Goal: Task Accomplishment & Management: Manage account settings

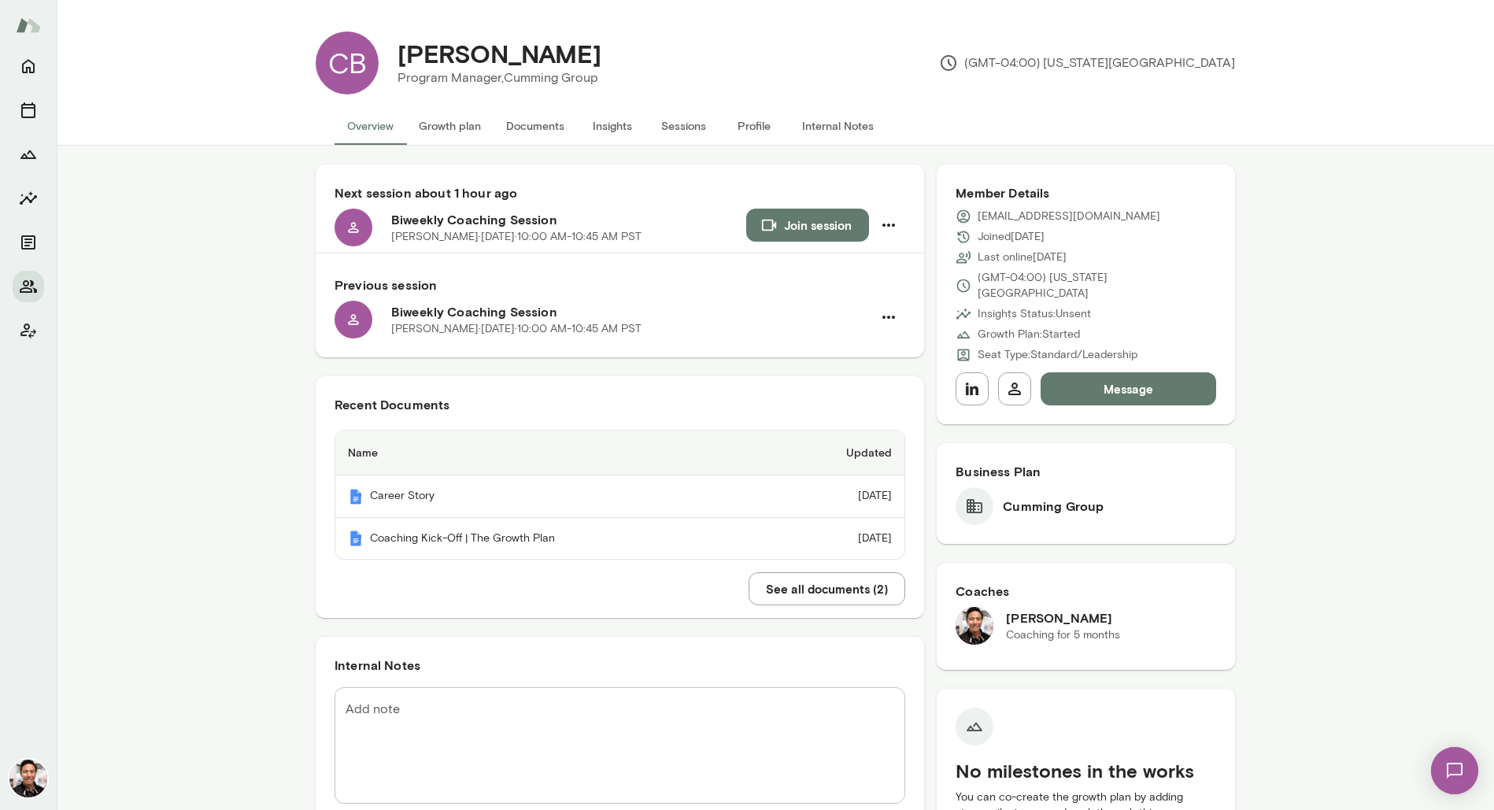
scroll to position [482, 0]
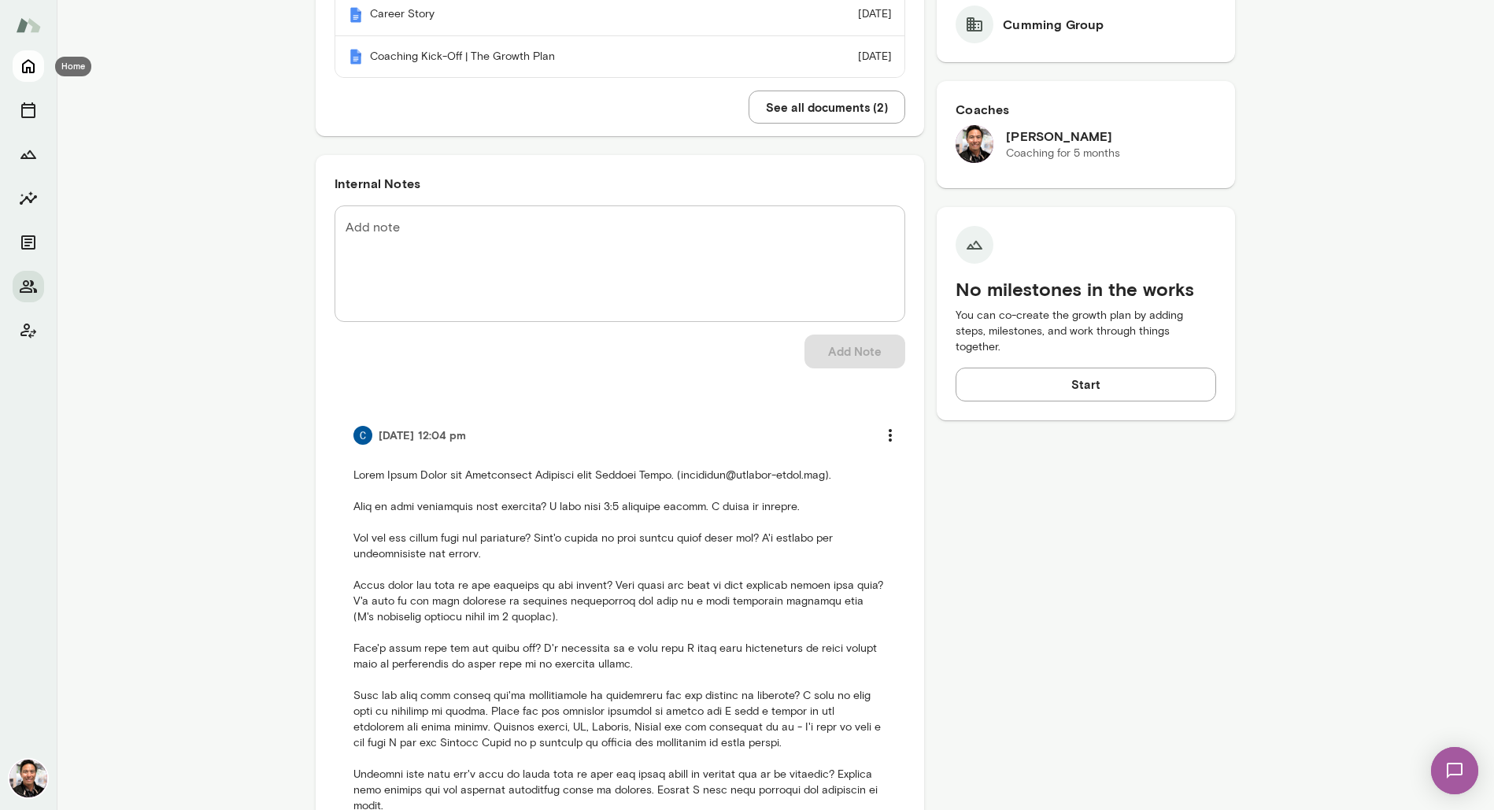
click at [25, 69] on icon "Home" at bounding box center [28, 66] width 19 height 19
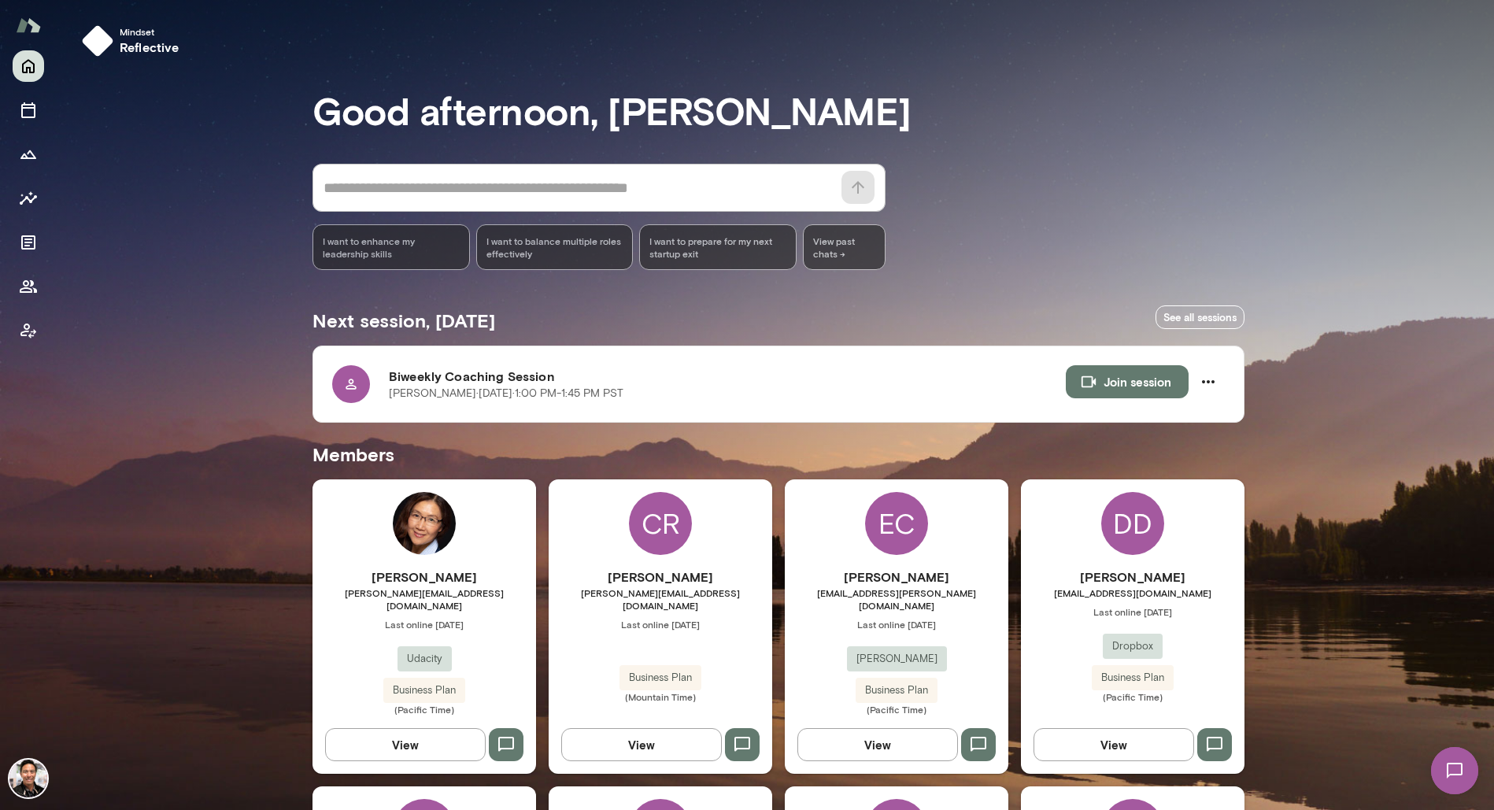
scroll to position [1056, 0]
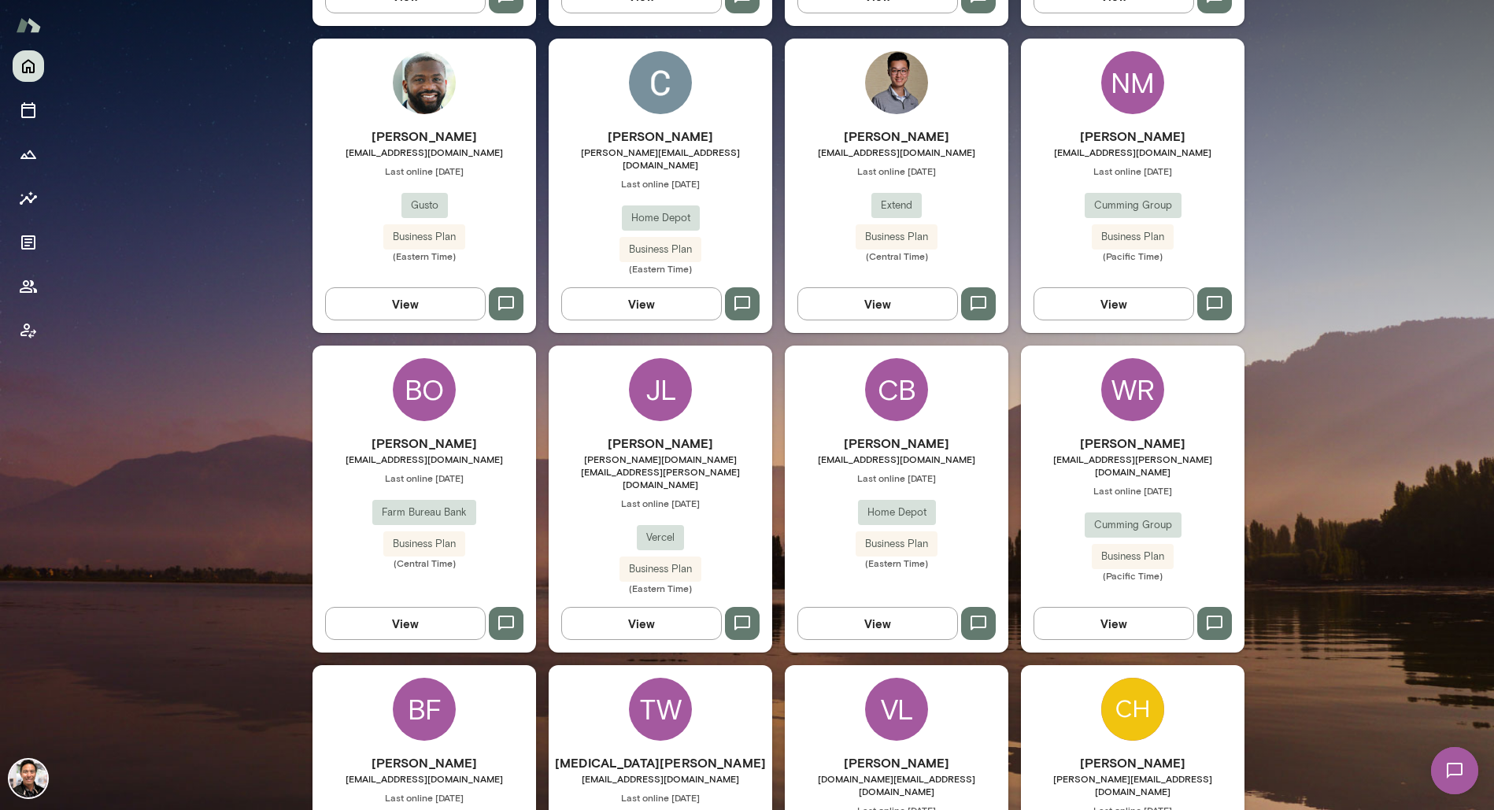
click at [480, 351] on div "[PERSON_NAME] [EMAIL_ADDRESS][DOMAIN_NAME] Last online [DATE] Farm Bureau Bank …" at bounding box center [425, 499] width 224 height 307
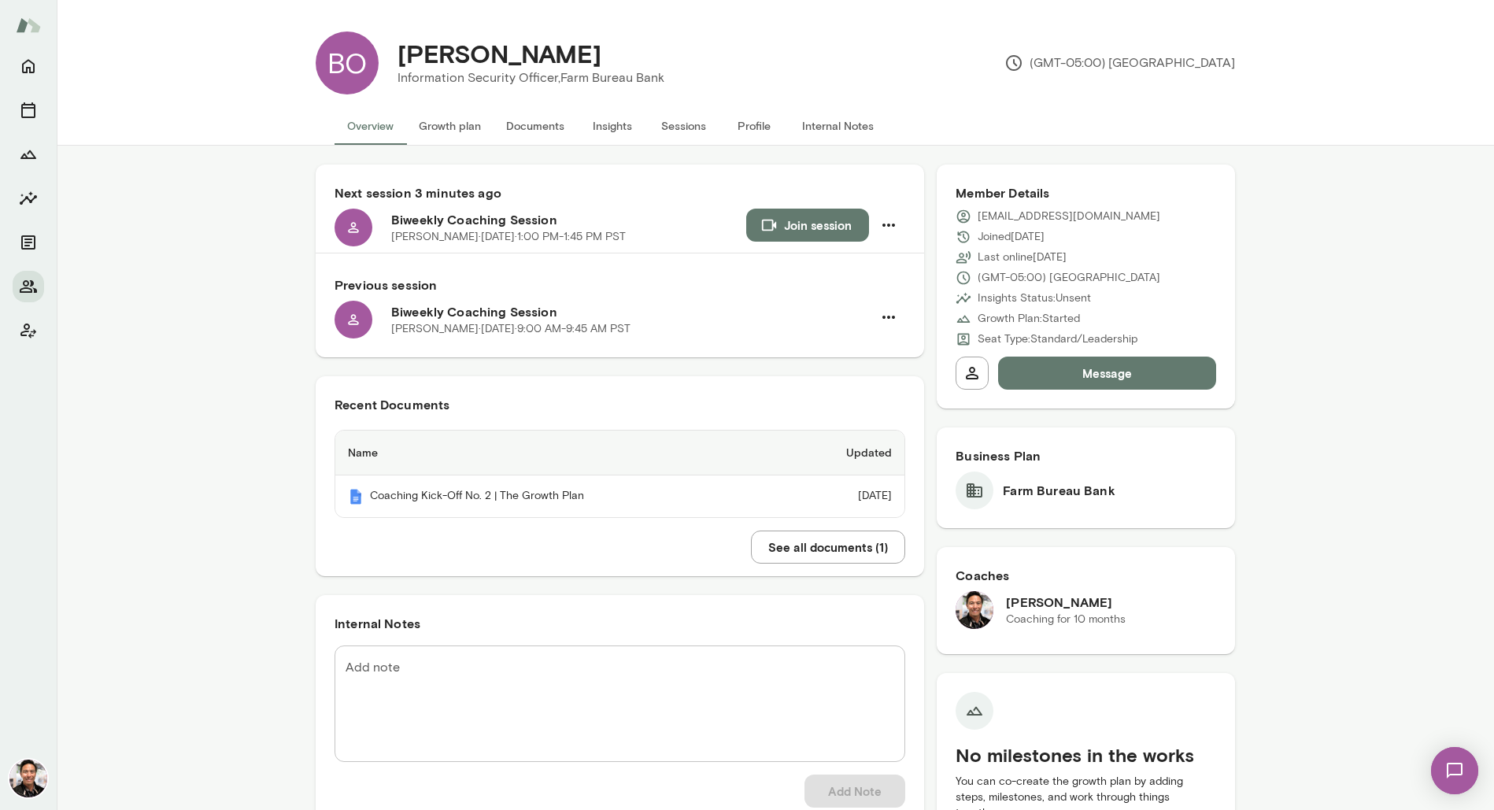
click at [560, 124] on button "Documents" at bounding box center [535, 126] width 83 height 38
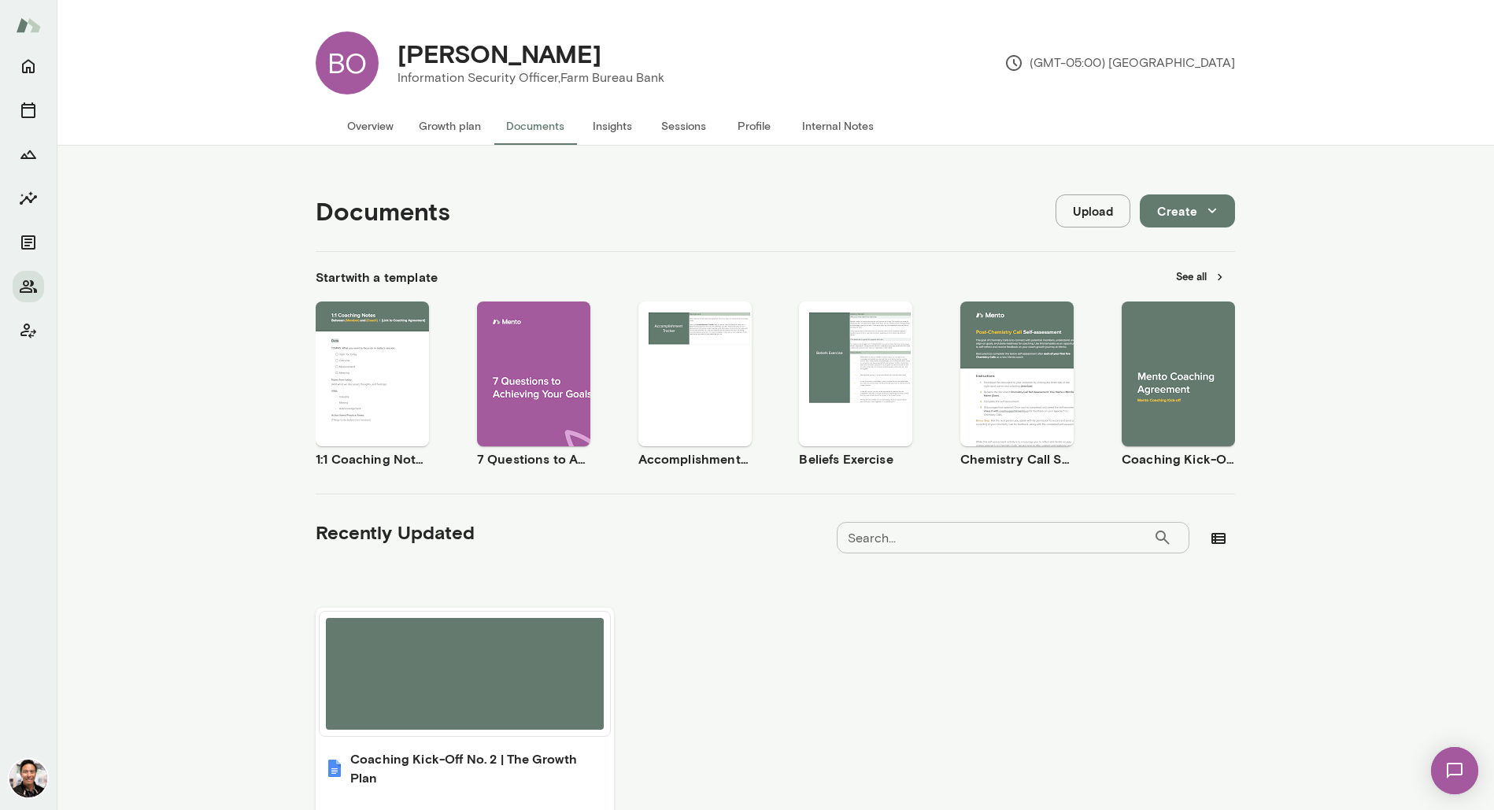
click at [1214, 217] on icon "button" at bounding box center [1212, 210] width 17 height 17
click at [1210, 245] on li "Document" at bounding box center [1204, 248] width 122 height 28
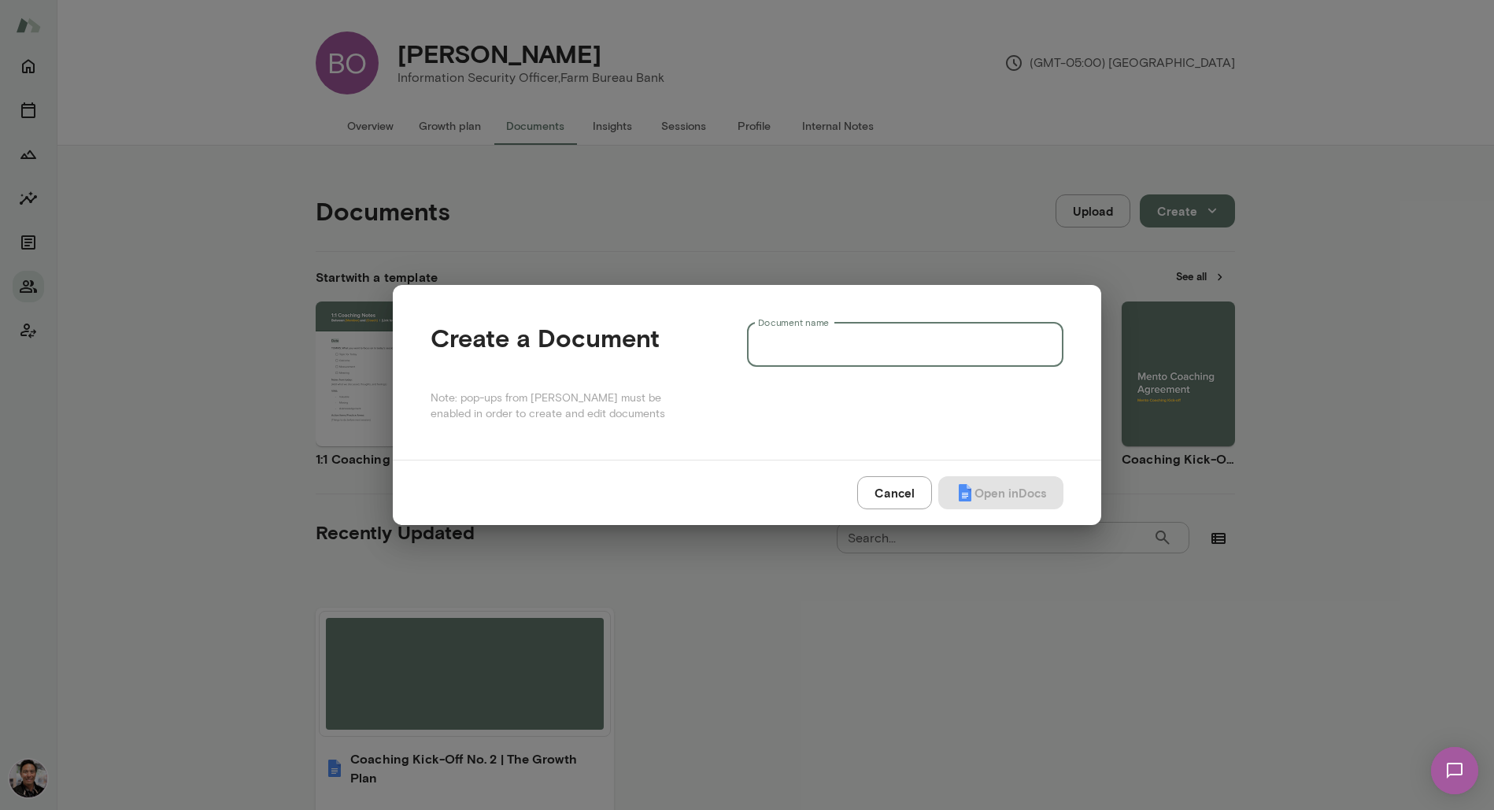
click at [965, 362] on input "Document name" at bounding box center [905, 345] width 317 height 44
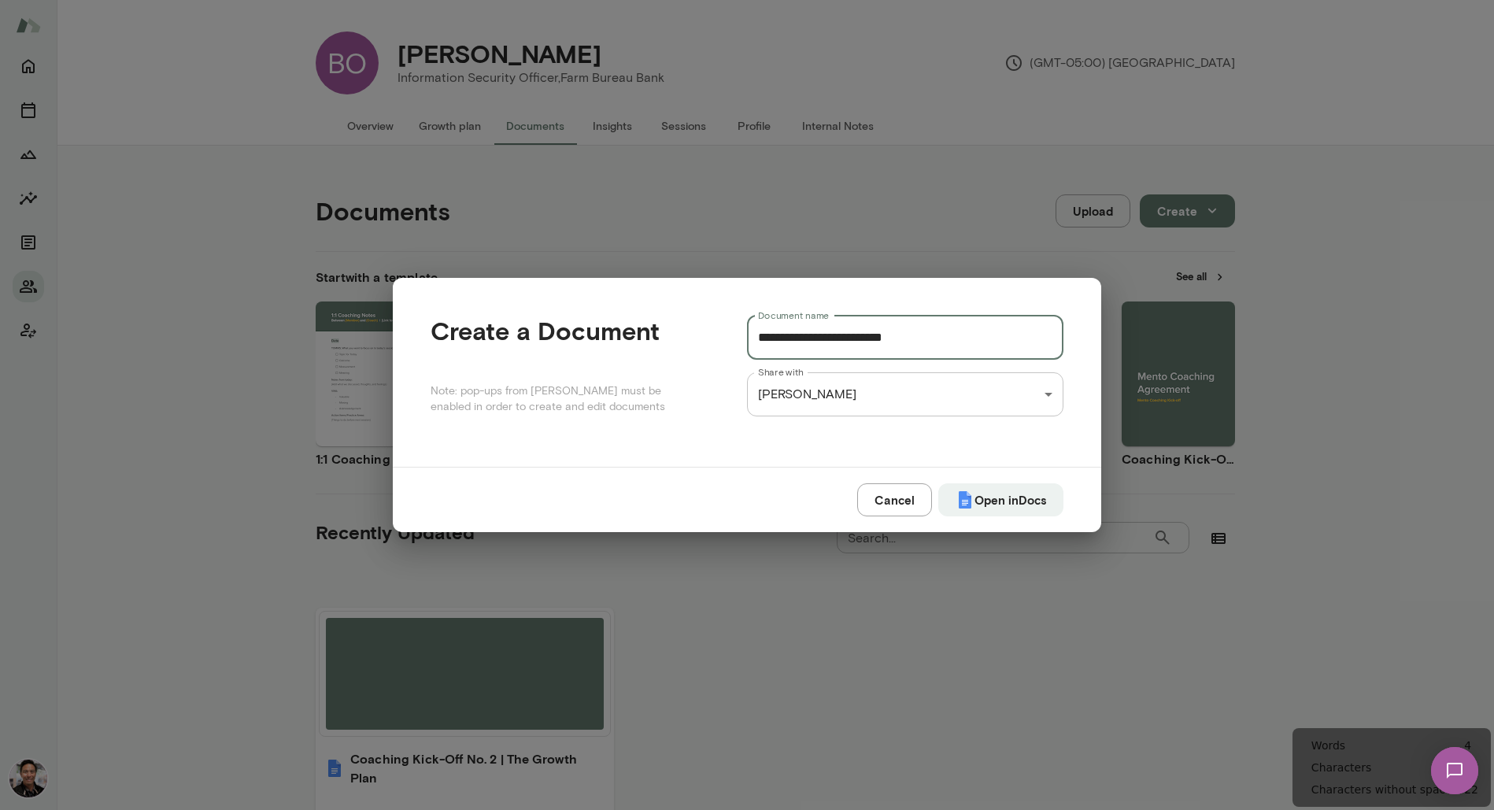
type input "**********"
click at [956, 502] on img "submit" at bounding box center [965, 500] width 19 height 19
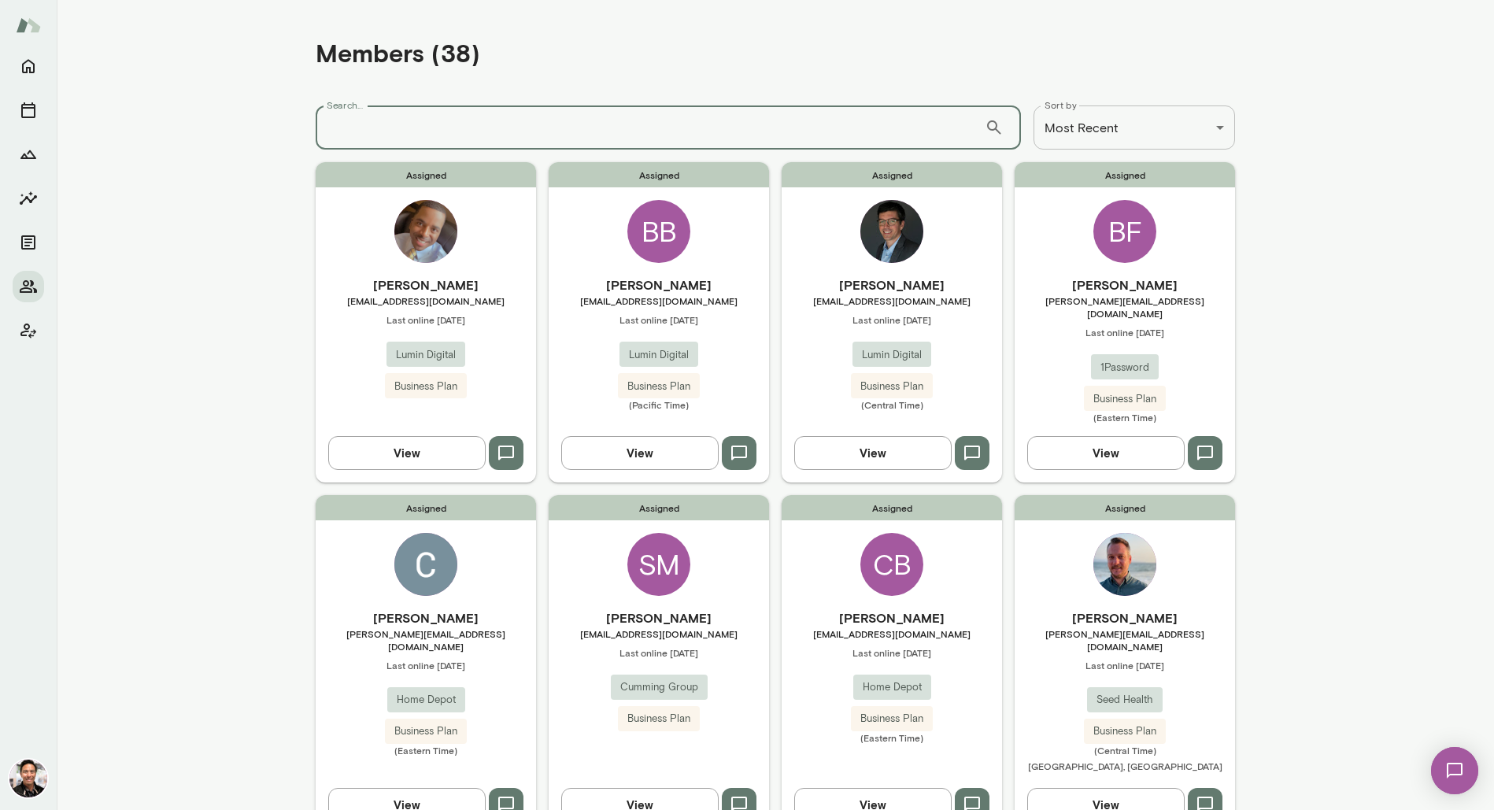
click at [398, 126] on input "Search..." at bounding box center [650, 128] width 669 height 44
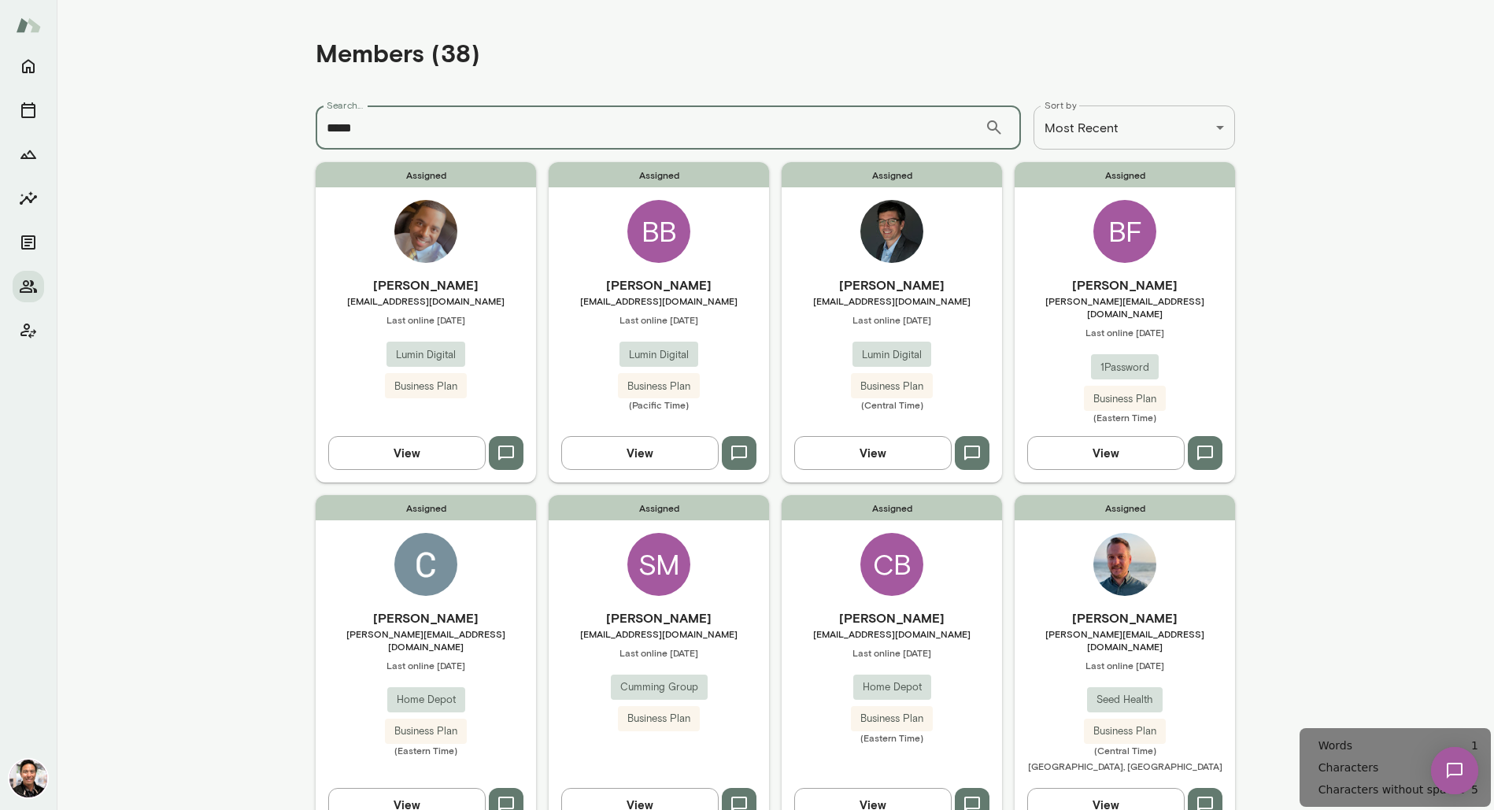
type input "*****"
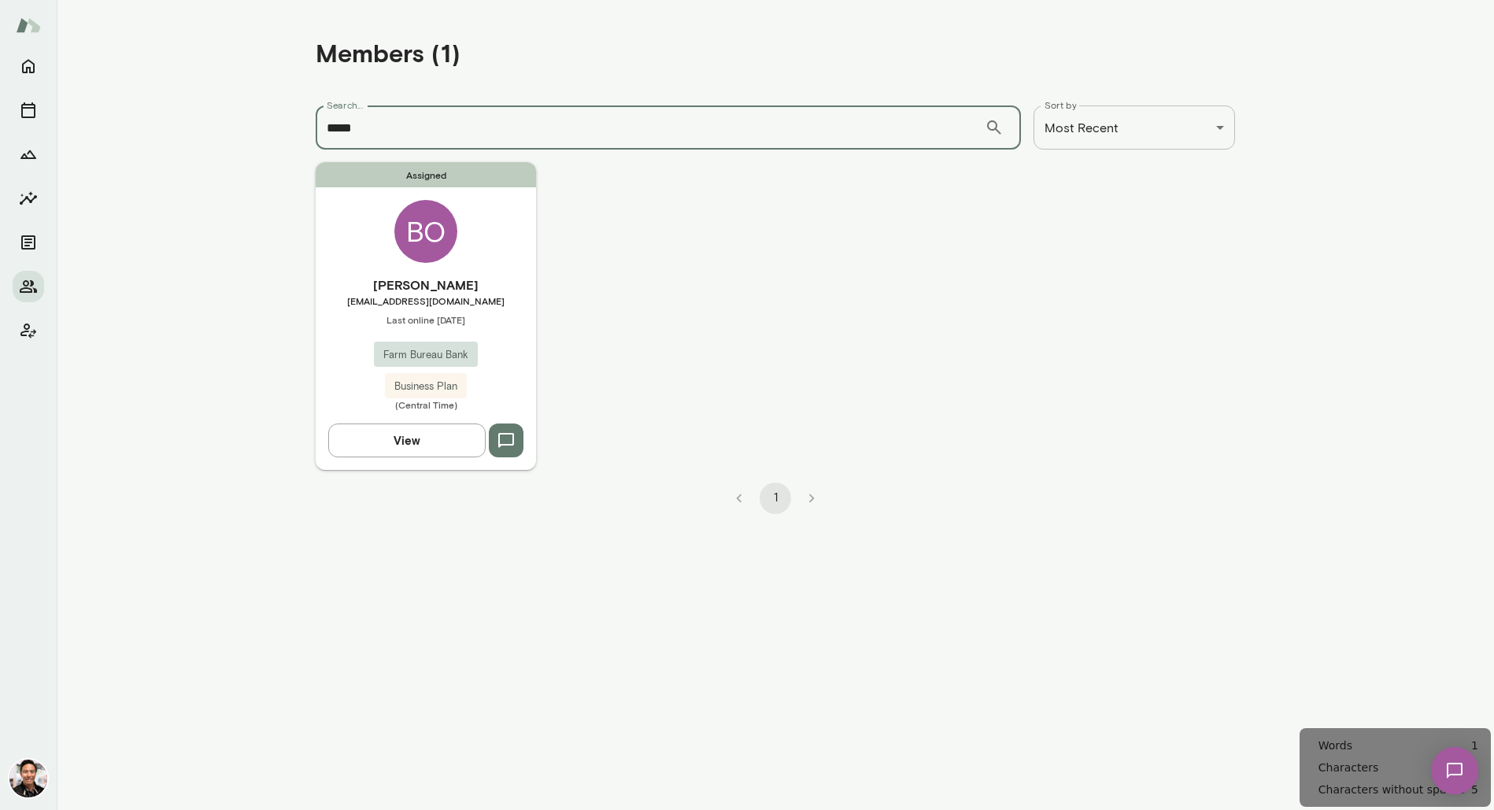
click at [457, 225] on div "Assigned BO Bobby Ownby rownby@farmbureaubank.com Last online August 26 Farm Bu…" at bounding box center [426, 315] width 220 height 307
